Goal: Task Accomplishment & Management: Complete application form

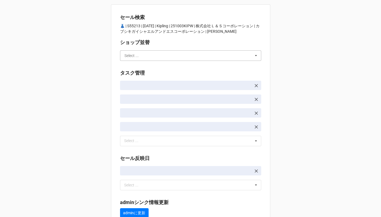
click at [142, 58] on input "text" at bounding box center [191, 56] width 141 height 10
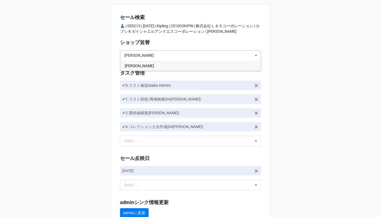
type input "[PERSON_NAME]"
click at [136, 65] on div "[PERSON_NAME]" at bounding box center [190, 65] width 141 height 10
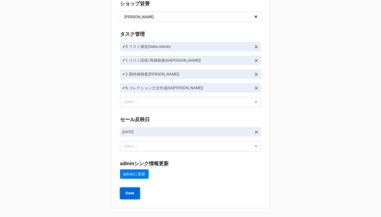
click at [129, 193] on b "Save" at bounding box center [130, 193] width 9 height 6
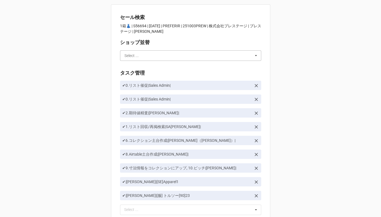
click at [156, 54] on input "text" at bounding box center [191, 56] width 141 height 10
type input "[PERSON_NAME]"
click at [153, 67] on div "[PERSON_NAME]" at bounding box center [190, 65] width 141 height 10
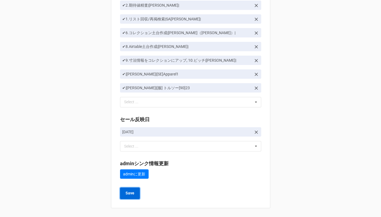
click at [125, 190] on button "Save" at bounding box center [130, 193] width 20 height 12
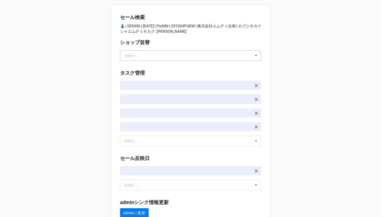
click at [130, 54] on div "Select ..." at bounding box center [131, 56] width 14 height 4
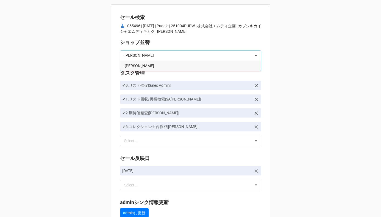
type input "[PERSON_NAME]"
click at [128, 66] on span "[PERSON_NAME]" at bounding box center [139, 65] width 29 height 4
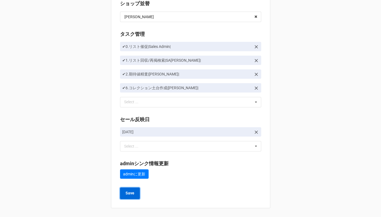
click at [130, 194] on b "Save" at bounding box center [130, 193] width 9 height 6
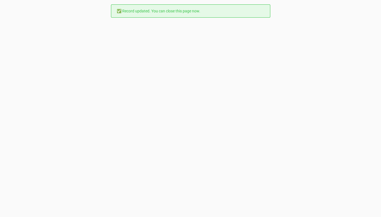
scroll to position [0, 0]
